Goal: Information Seeking & Learning: Check status

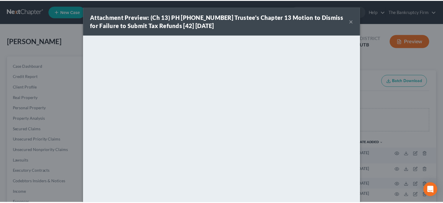
scroll to position [68, 0]
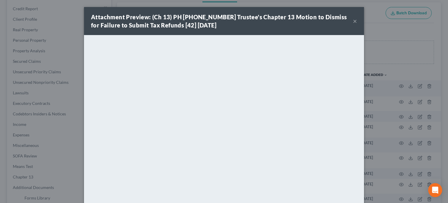
click at [353, 20] on button "×" at bounding box center [355, 20] width 4 height 7
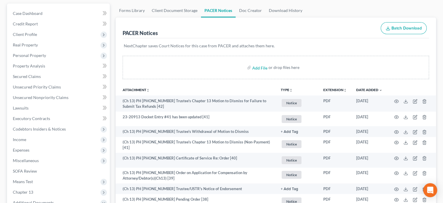
scroll to position [0, 0]
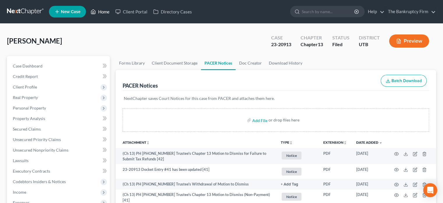
click at [103, 10] on link "Home" at bounding box center [100, 11] width 25 height 10
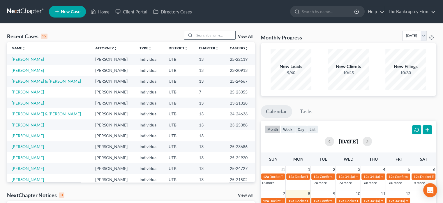
click at [203, 33] on input "search" at bounding box center [215, 35] width 41 height 8
type input "[PERSON_NAME]"
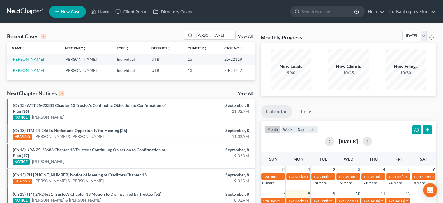
click at [34, 59] on link "[PERSON_NAME]" at bounding box center [28, 59] width 32 height 5
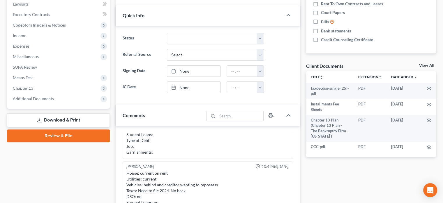
scroll to position [153, 0]
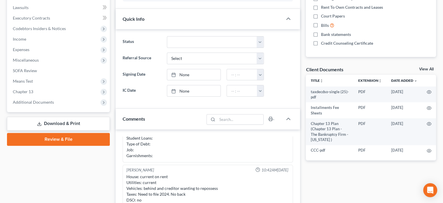
click at [421, 69] on link "View All" at bounding box center [426, 69] width 15 height 4
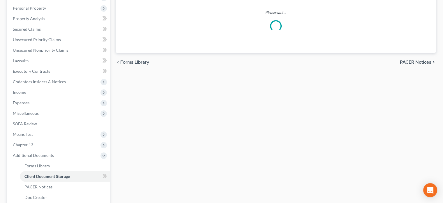
scroll to position [14, 0]
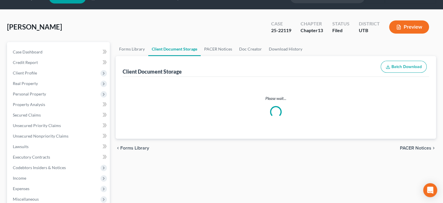
select select "30"
select select "26"
select select "54"
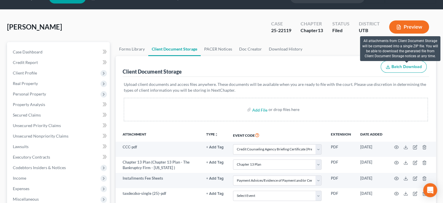
scroll to position [0, 0]
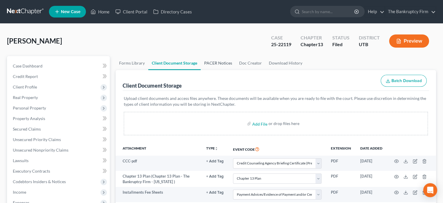
click at [226, 61] on link "PACER Notices" at bounding box center [218, 63] width 35 height 14
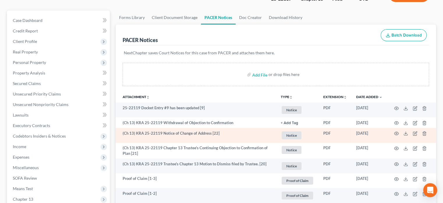
scroll to position [49, 0]
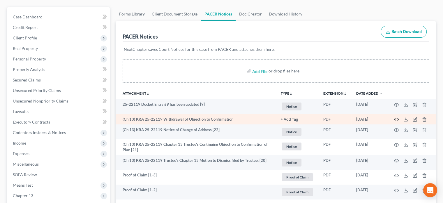
click at [398, 119] on icon "button" at bounding box center [396, 119] width 5 height 5
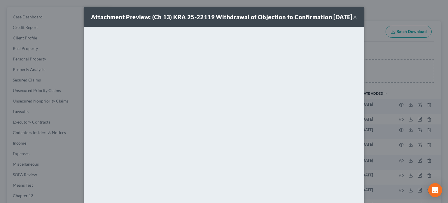
click at [353, 20] on button "×" at bounding box center [355, 16] width 4 height 7
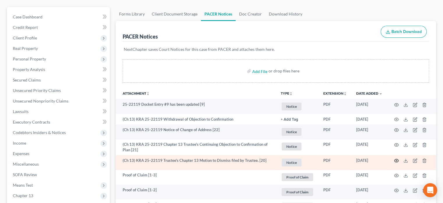
click at [398, 159] on icon "button" at bounding box center [396, 160] width 5 height 5
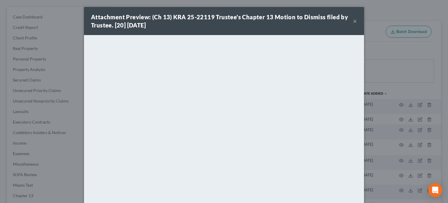
click at [355, 21] on div "Attachment Preview: (Ch 13) KRA 25-22119 Trustee's Chapter 13 Motion to Dismiss…" at bounding box center [224, 21] width 280 height 28
click at [350, 20] on div "Attachment Preview: (Ch 13) KRA 25-22119 Trustee's Chapter 13 Motion to Dismiss…" at bounding box center [222, 21] width 262 height 16
click at [354, 21] on button "×" at bounding box center [355, 20] width 4 height 7
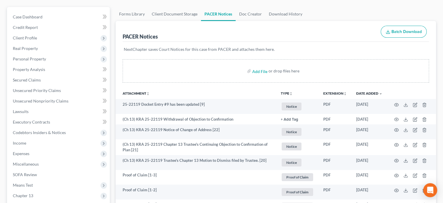
scroll to position [0, 0]
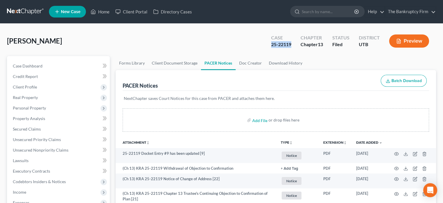
drag, startPoint x: 292, startPoint y: 43, endPoint x: 270, endPoint y: 45, distance: 22.5
click at [270, 45] on div "Case 25-22119" at bounding box center [281, 41] width 29 height 17
copy div "25-22119"
click at [107, 10] on link "Home" at bounding box center [100, 11] width 25 height 10
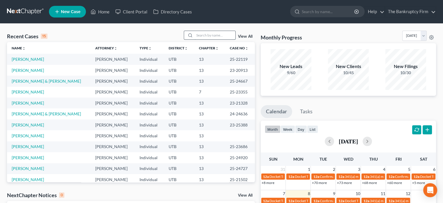
click at [211, 37] on input "search" at bounding box center [215, 35] width 41 height 8
type input "[PERSON_NAME]"
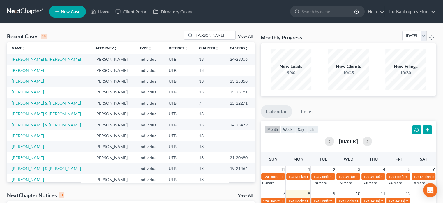
click at [33, 59] on link "[PERSON_NAME] & [PERSON_NAME]" at bounding box center [46, 59] width 69 height 5
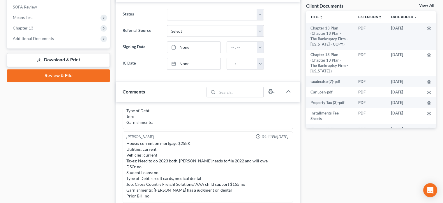
scroll to position [214, 0]
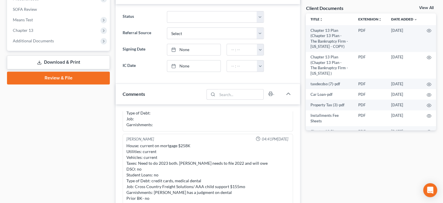
click at [422, 9] on link "View All" at bounding box center [426, 8] width 15 height 4
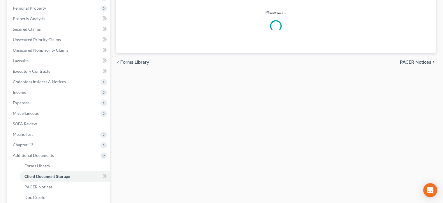
select select "30"
select select "26"
select select "53"
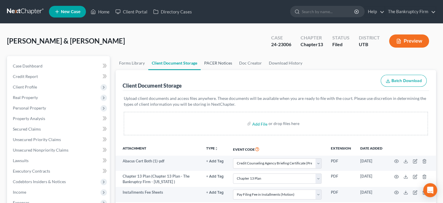
click at [221, 63] on link "PACER Notices" at bounding box center [218, 63] width 35 height 14
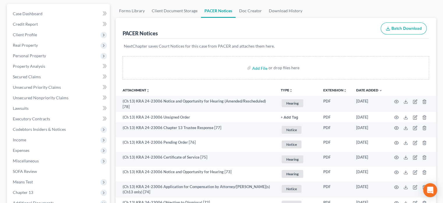
scroll to position [52, 0]
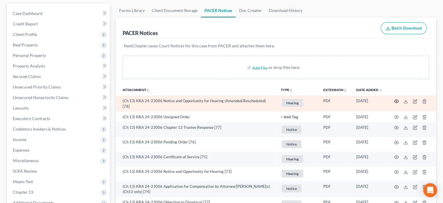
click at [395, 100] on icon "button" at bounding box center [397, 100] width 4 height 3
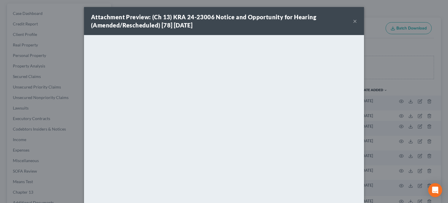
click at [353, 20] on button "×" at bounding box center [355, 20] width 4 height 7
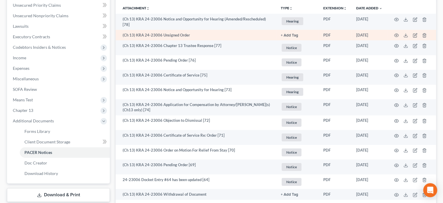
scroll to position [134, 0]
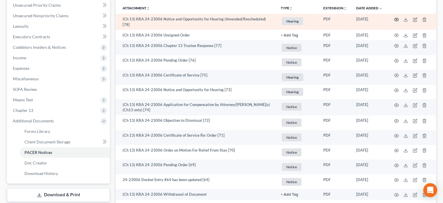
click at [395, 17] on icon "button" at bounding box center [396, 19] width 5 height 5
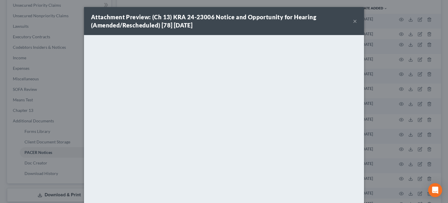
click at [353, 22] on button "×" at bounding box center [355, 20] width 4 height 7
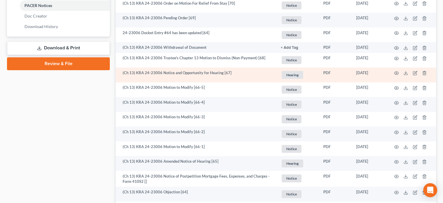
scroll to position [281, 0]
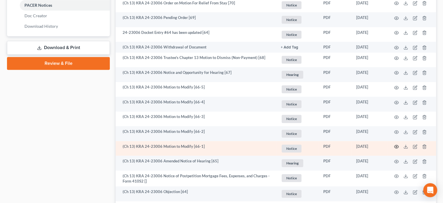
click at [396, 145] on icon "button" at bounding box center [397, 146] width 4 height 3
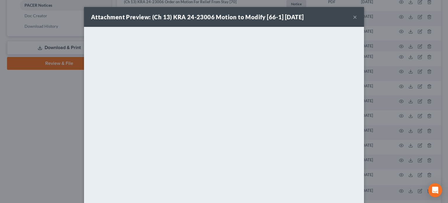
click at [354, 17] on button "×" at bounding box center [355, 16] width 4 height 7
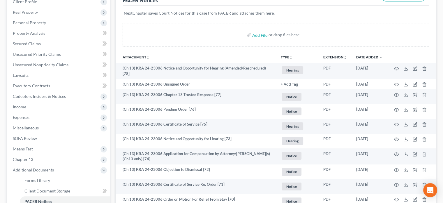
scroll to position [0, 0]
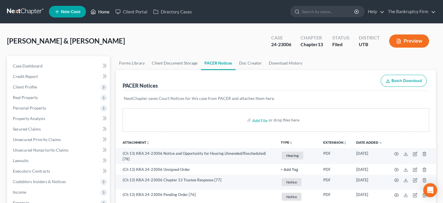
click at [103, 10] on link "Home" at bounding box center [100, 11] width 25 height 10
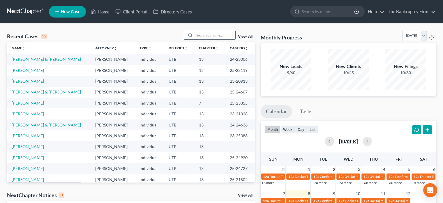
click at [200, 35] on input "search" at bounding box center [215, 35] width 41 height 8
type input "[PERSON_NAME]"
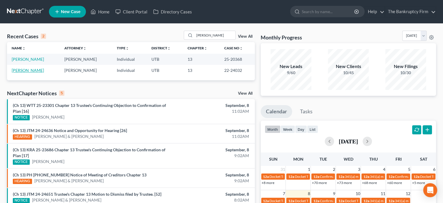
click at [27, 70] on link "[PERSON_NAME]" at bounding box center [28, 70] width 32 height 5
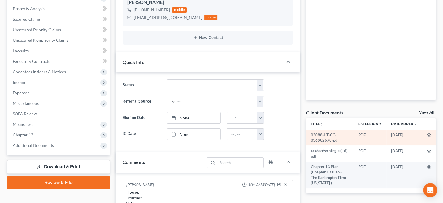
scroll to position [106, 0]
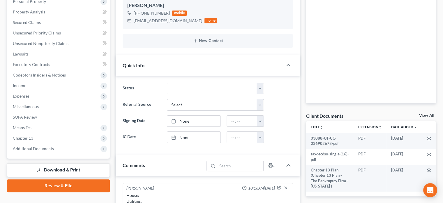
click at [425, 113] on div "Client Documents View All" at bounding box center [371, 117] width 130 height 8
click at [422, 115] on link "View All" at bounding box center [426, 115] width 15 height 4
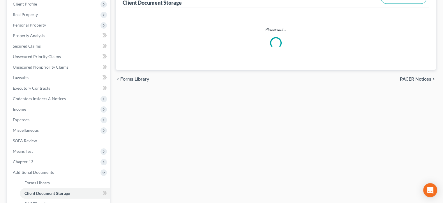
select select "26"
select select "30"
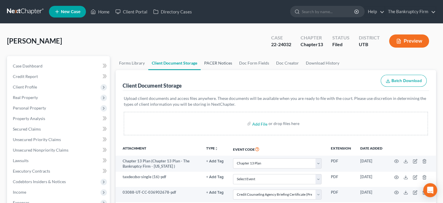
click at [218, 60] on link "PACER Notices" at bounding box center [218, 63] width 35 height 14
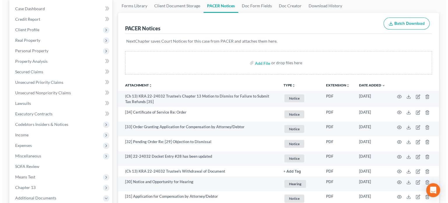
scroll to position [60, 0]
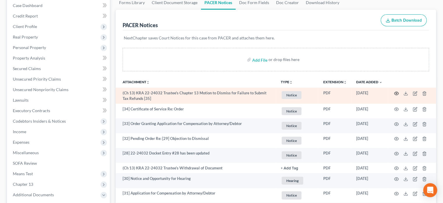
click at [397, 93] on icon "button" at bounding box center [396, 93] width 5 height 5
